Goal: Task Accomplishment & Management: Manage account settings

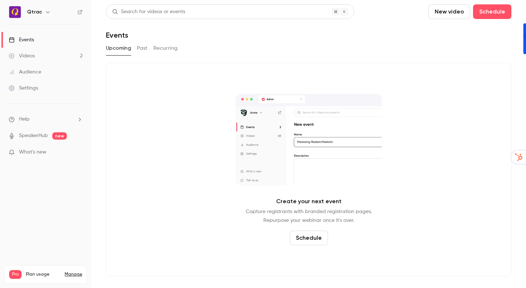
click at [144, 49] on button "Past" at bounding box center [142, 48] width 11 height 12
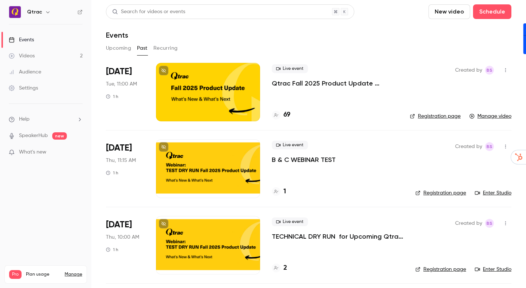
click at [276, 83] on p "Qtrac Fall 2025 Product Update Webinar" at bounding box center [335, 83] width 126 height 9
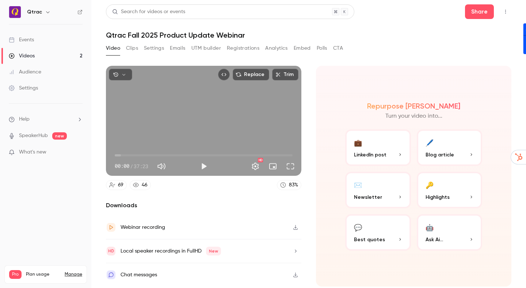
click at [117, 36] on h1 "Qtrac Fall 2025 Product Update Webinar" at bounding box center [309, 35] width 406 height 9
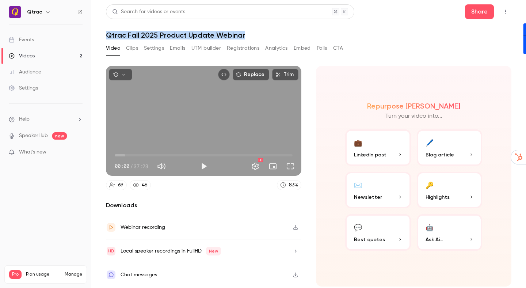
drag, startPoint x: 117, startPoint y: 36, endPoint x: 225, endPoint y: 35, distance: 107.8
click at [225, 35] on h1 "Qtrac Fall 2025 Product Update Webinar" at bounding box center [309, 35] width 406 height 9
copy h1 "Qtrac Fall 2025 Product Update Webinar"
drag, startPoint x: 391, startPoint y: 37, endPoint x: 219, endPoint y: 56, distance: 172.5
click at [390, 37] on h1 "Qtrac Fall 2025 Product Update Webinar" at bounding box center [309, 35] width 406 height 9
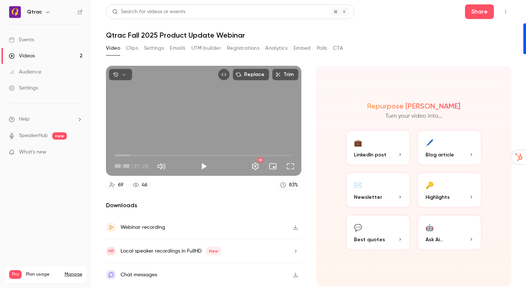
click at [42, 57] on link "Videos 2" at bounding box center [45, 56] width 91 height 16
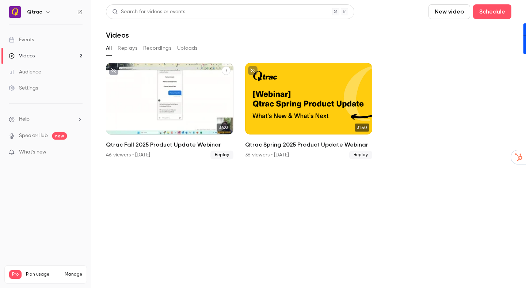
click at [155, 115] on div "Qtrac Fall 2025 Product Update Webinar" at bounding box center [170, 99] width 128 height 72
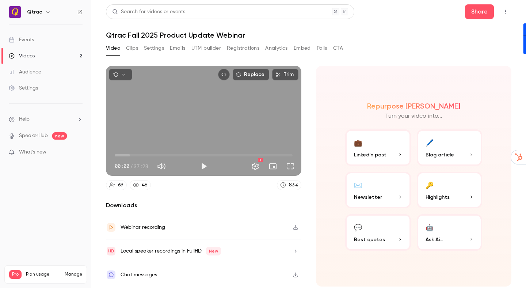
click at [114, 36] on h1 "Qtrac Fall 2025 Product Update Webinar" at bounding box center [309, 35] width 406 height 9
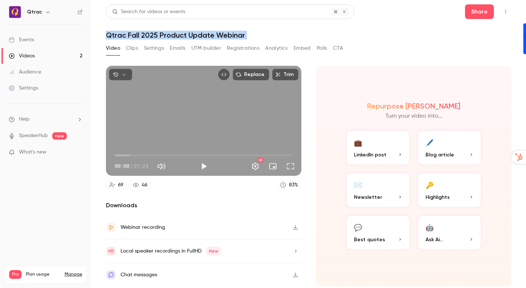
drag, startPoint x: 114, startPoint y: 36, endPoint x: 251, endPoint y: 36, distance: 136.7
click at [251, 36] on h1 "Qtrac Fall 2025 Product Update Webinar" at bounding box center [309, 35] width 406 height 9
copy div "Qtrac Fall 2025 Product Update Webinar Video Clips Settings Emails UTM builder …"
drag, startPoint x: 280, startPoint y: 28, endPoint x: 194, endPoint y: 52, distance: 89.1
click at [278, 29] on header "Search for videos or events Share Qtrac Fall 2025 Product Update Webinar" at bounding box center [309, 21] width 406 height 35
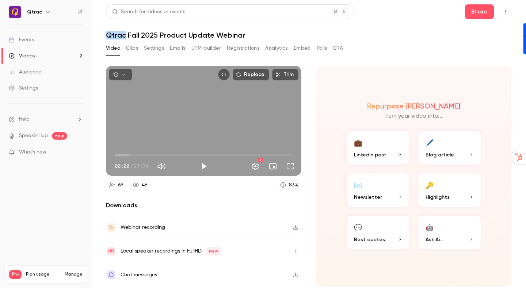
click at [65, 56] on link "Videos 2" at bounding box center [45, 56] width 91 height 16
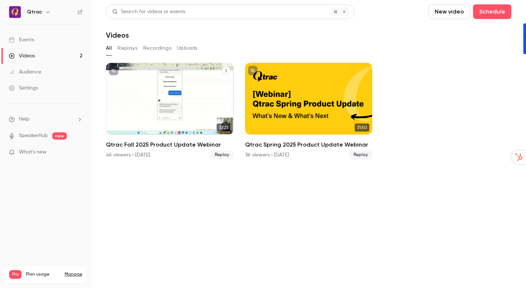
click at [158, 95] on div "Qtrac Fall 2025 Product Update Webinar" at bounding box center [170, 99] width 128 height 72
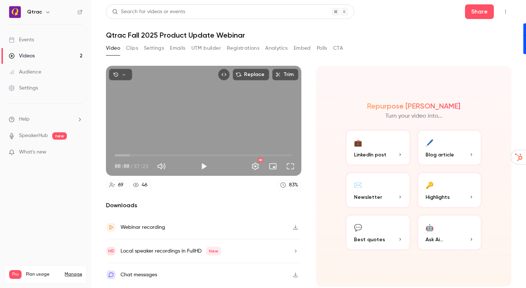
click at [152, 48] on button "Settings" at bounding box center [154, 48] width 20 height 12
